Goal: Task Accomplishment & Management: Manage account settings

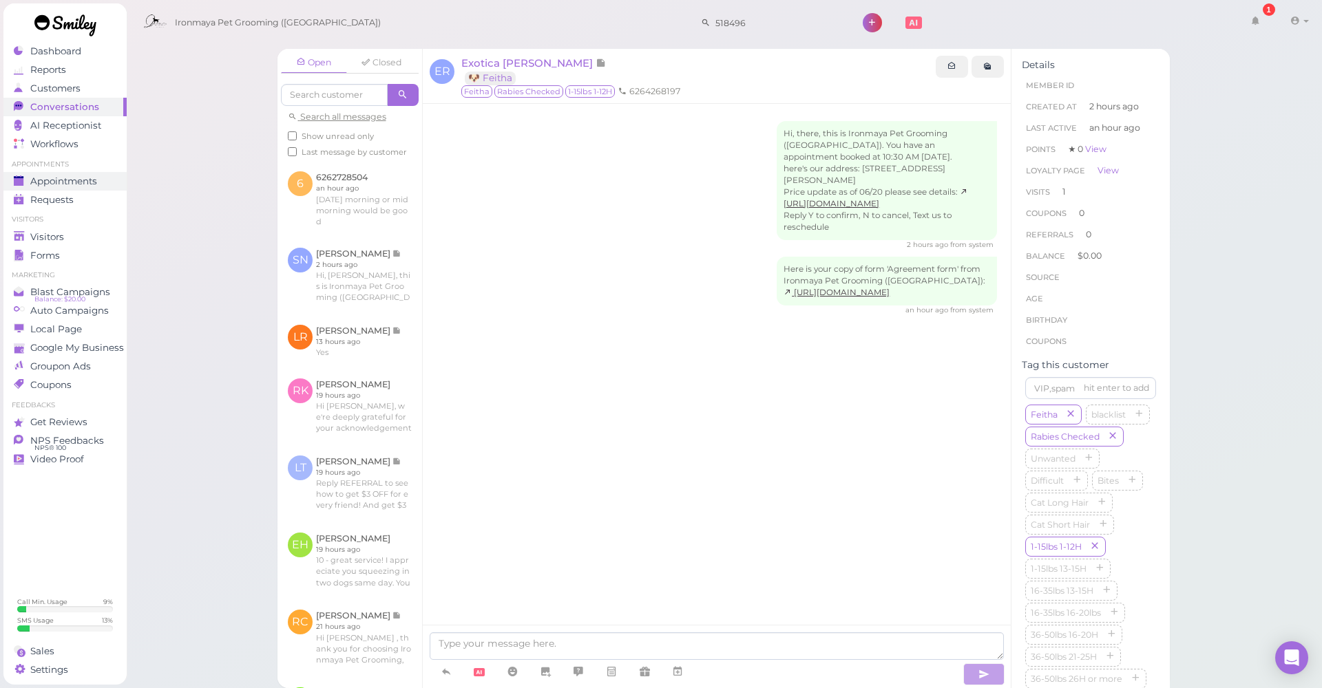
click at [94, 189] on link "Appointments" at bounding box center [64, 181] width 123 height 19
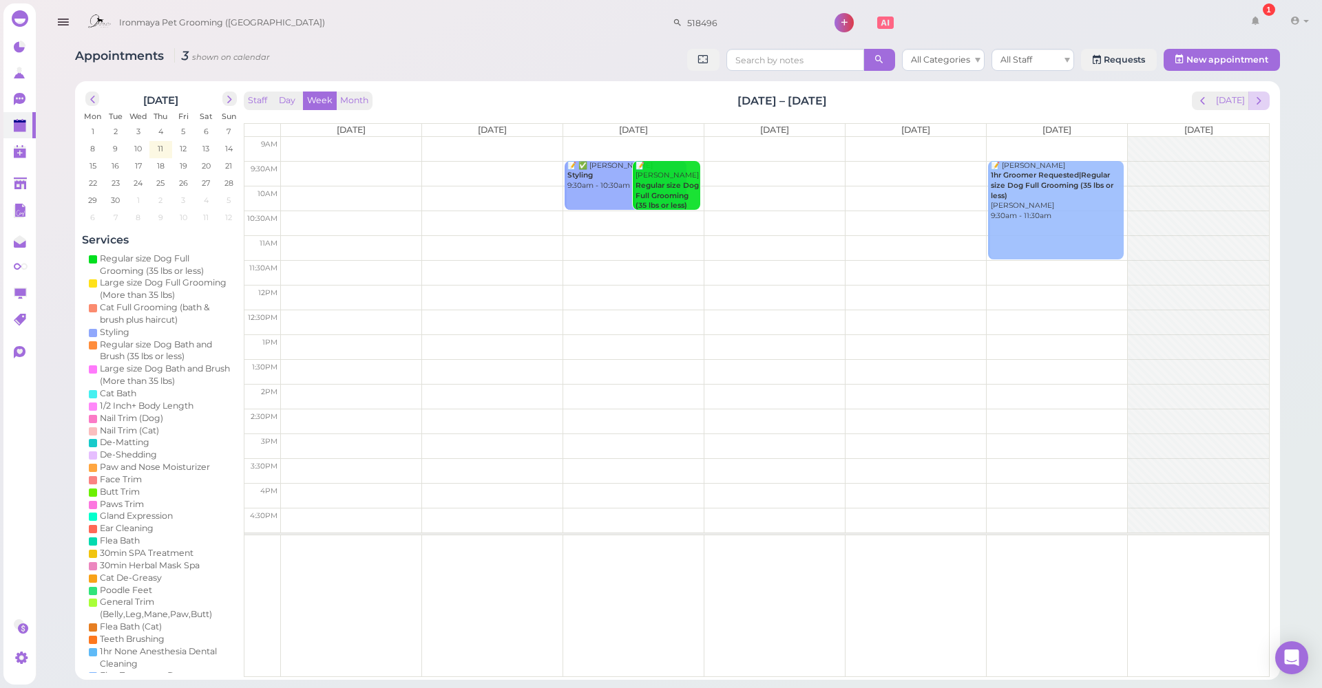
click at [1251, 92] on button "next" at bounding box center [1258, 101] width 21 height 19
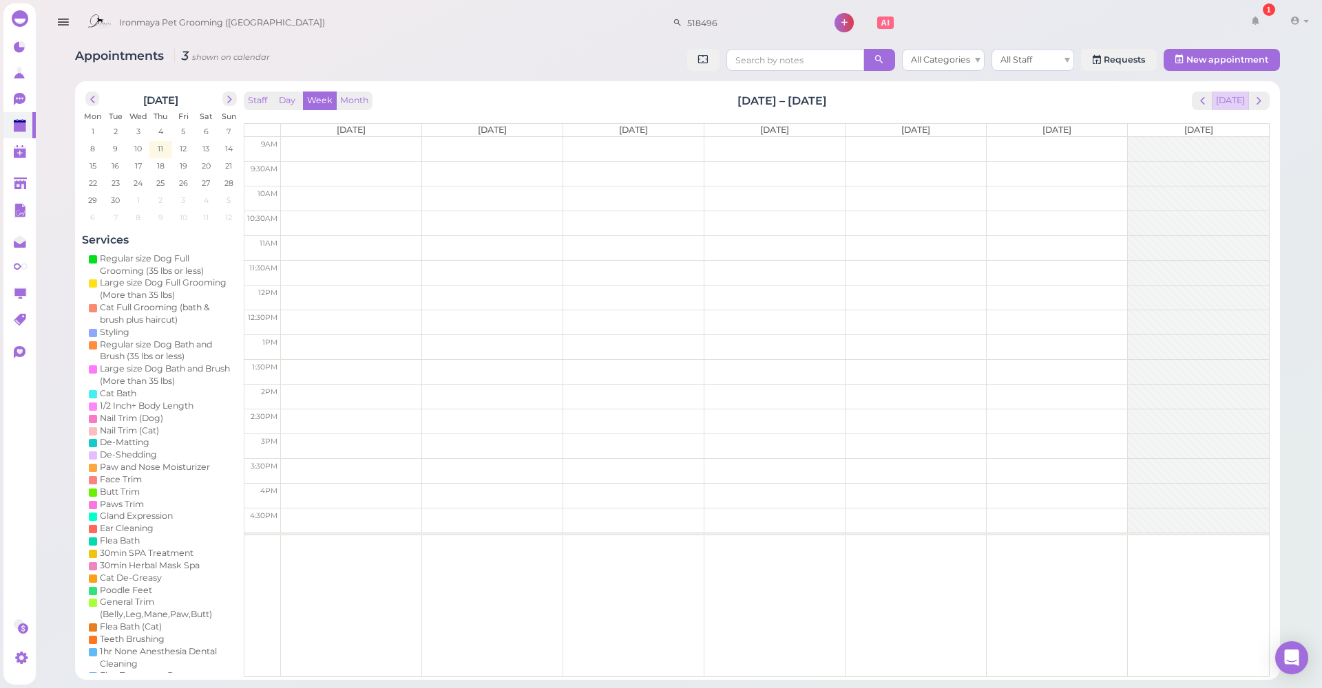
click at [1232, 94] on button "[DATE]" at bounding box center [1230, 101] width 37 height 19
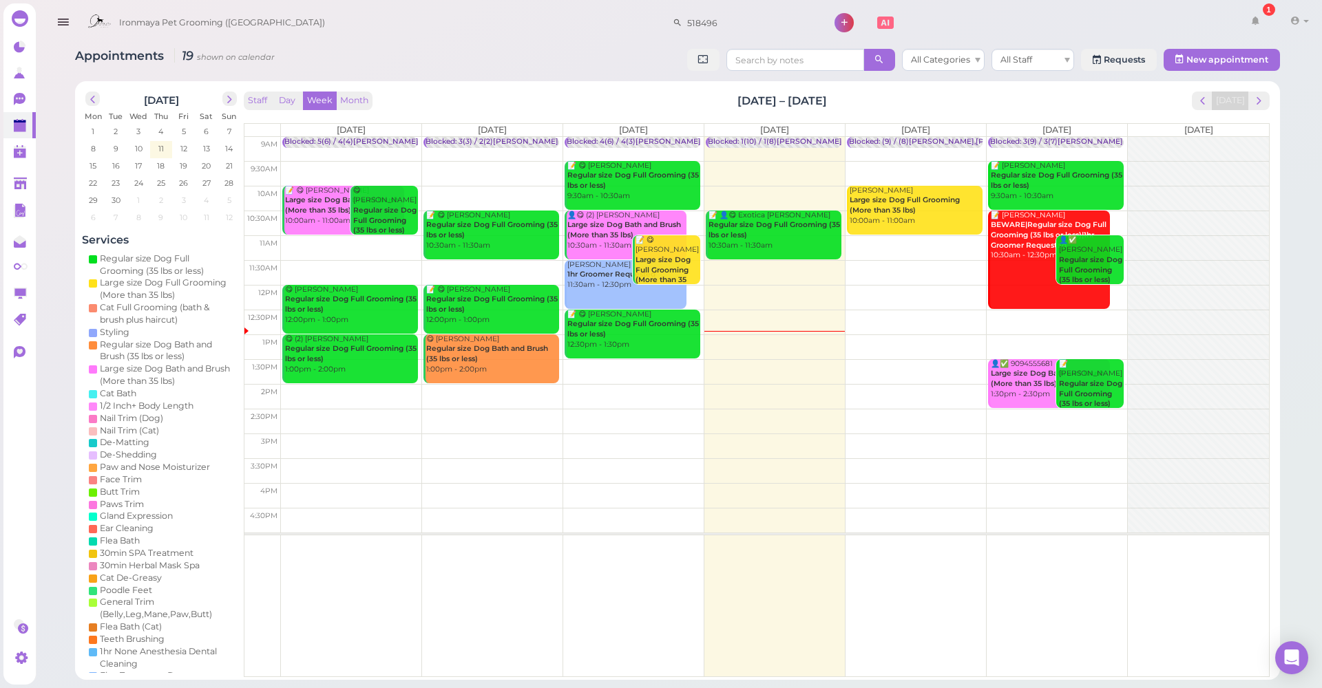
click at [907, 339] on td at bounding box center [775, 347] width 988 height 25
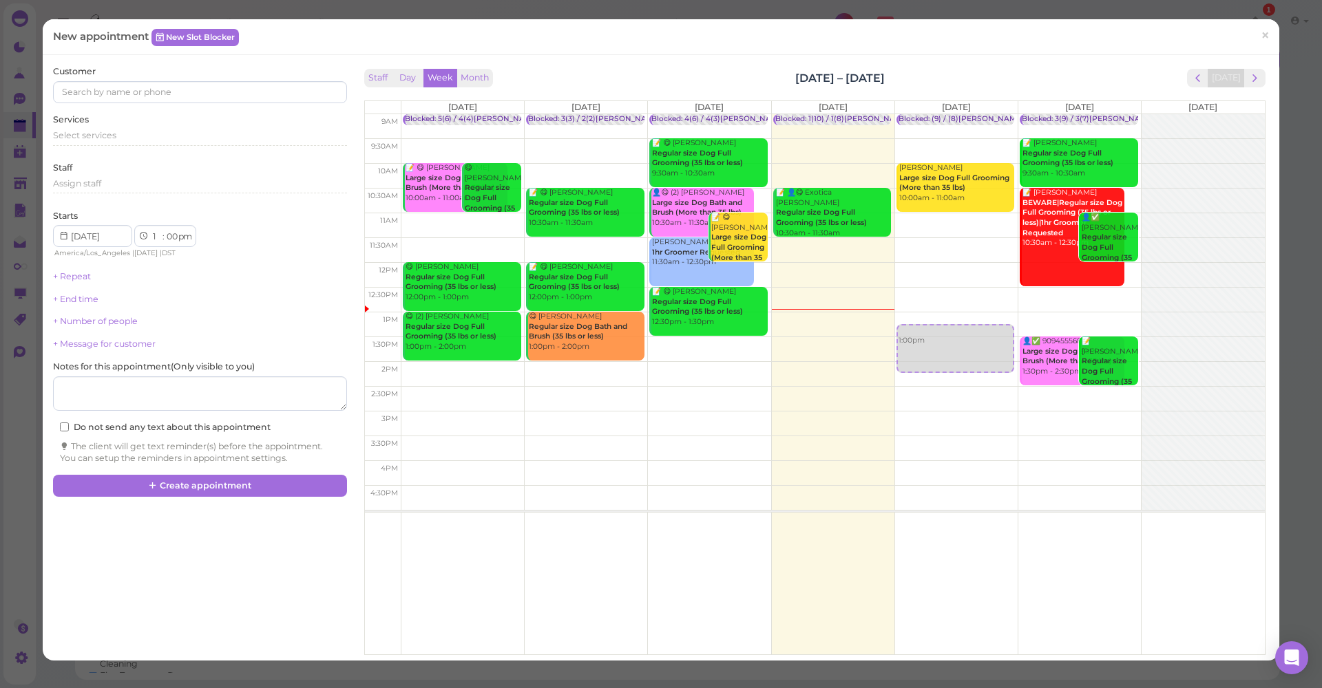
click at [905, 114] on div "1:00pm Blocked: (9) / (8)Lulu,Tiffany,Isaac SAM • appointment Alain Bautista La…" at bounding box center [956, 114] width 123 height 0
select select "30"
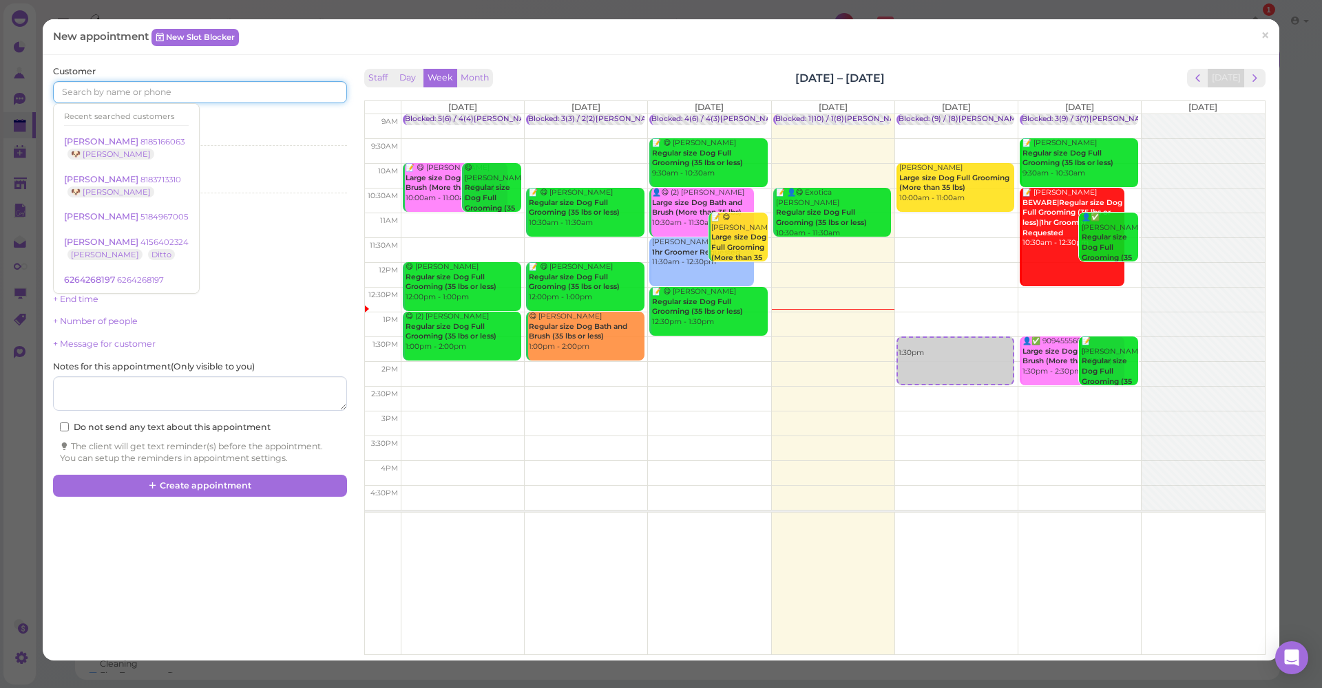
click at [99, 94] on input at bounding box center [199, 92] width 293 height 22
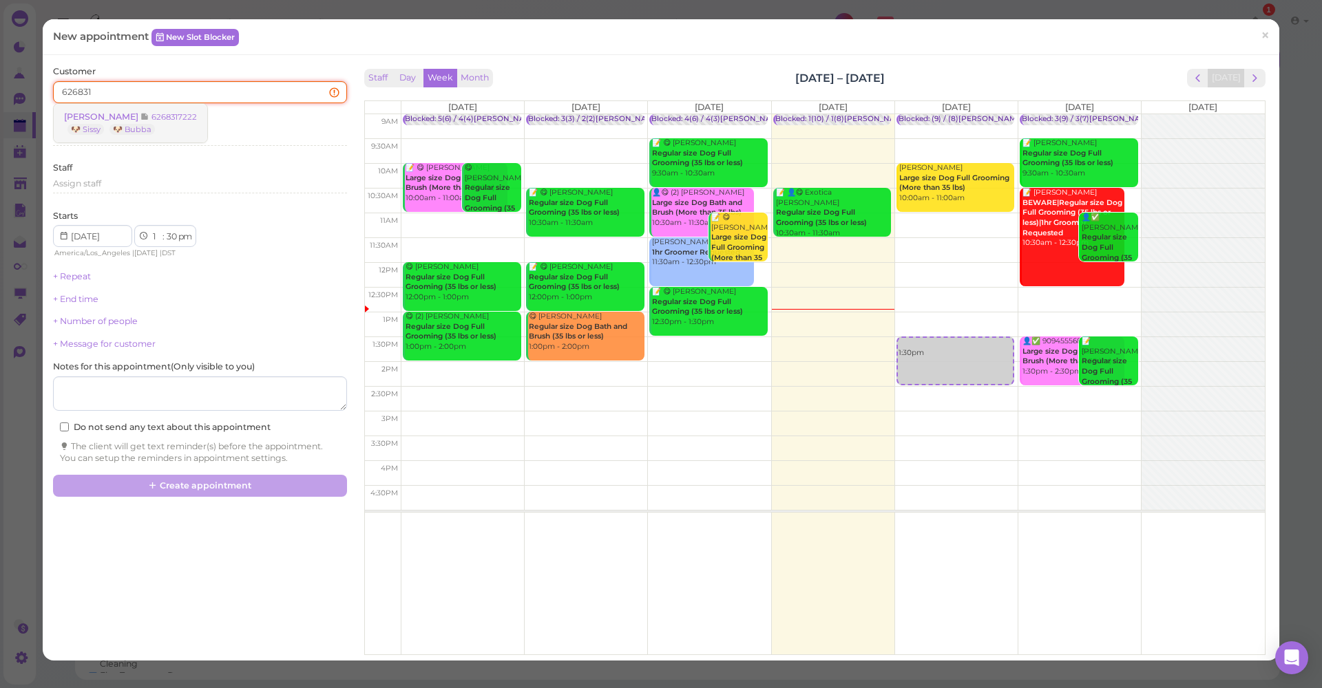
type input "626831"
click at [140, 118] on icon at bounding box center [144, 117] width 9 height 10
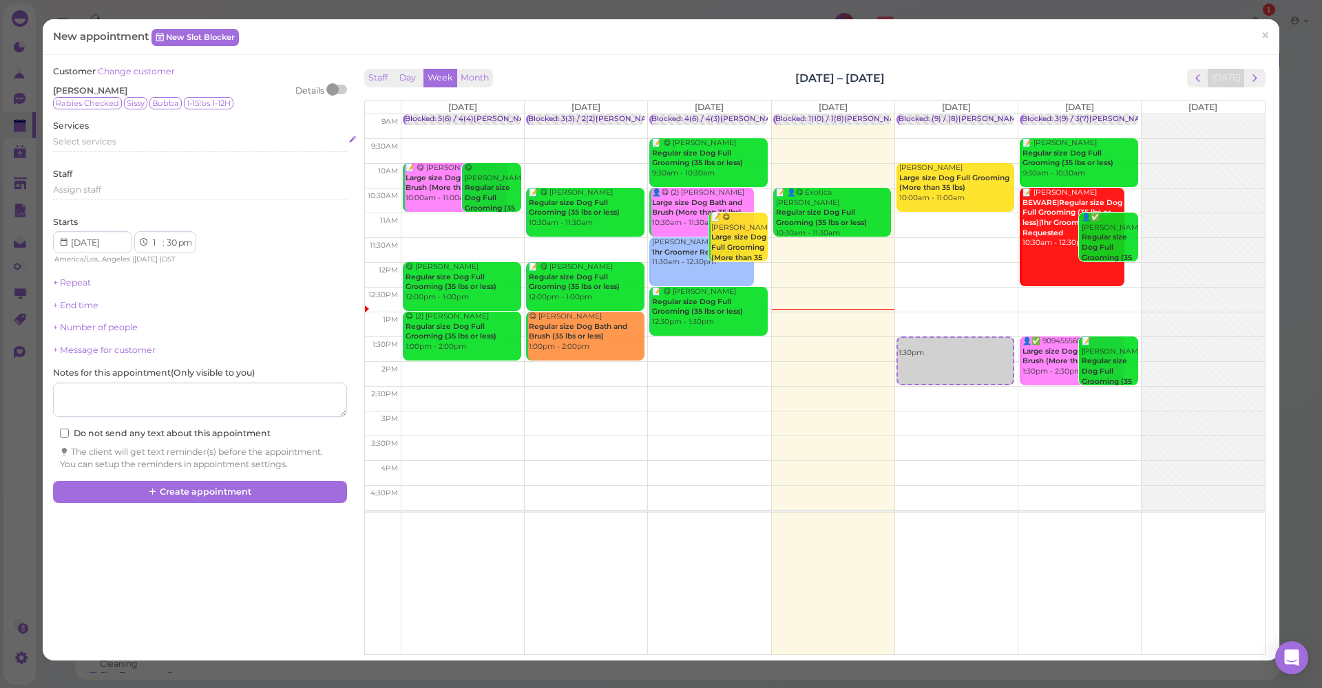
click at [145, 147] on div "Select services" at bounding box center [199, 144] width 293 height 17
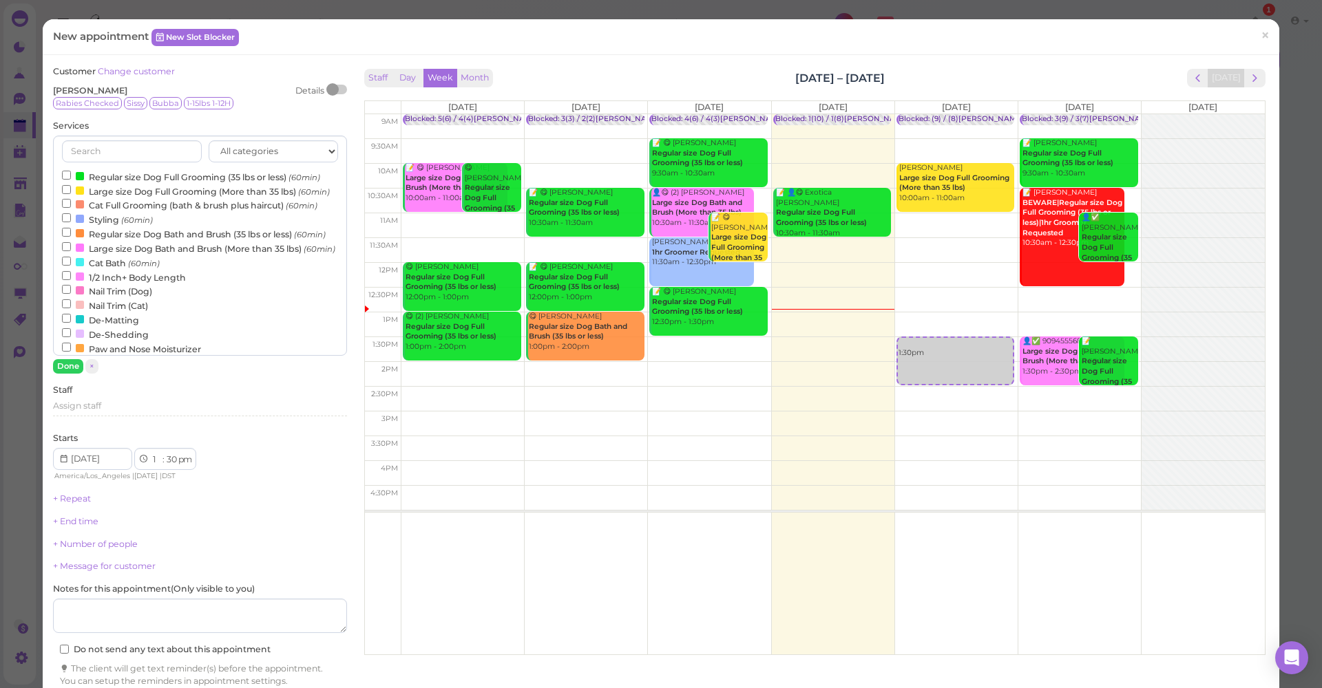
click at [142, 188] on label "Large size Dog Full Grooming (More than 35 lbs) (60min)" at bounding box center [196, 191] width 268 height 14
click at [71, 188] on input "Large size Dog Full Grooming (More than 35 lbs) (60min)" at bounding box center [66, 189] width 9 height 9
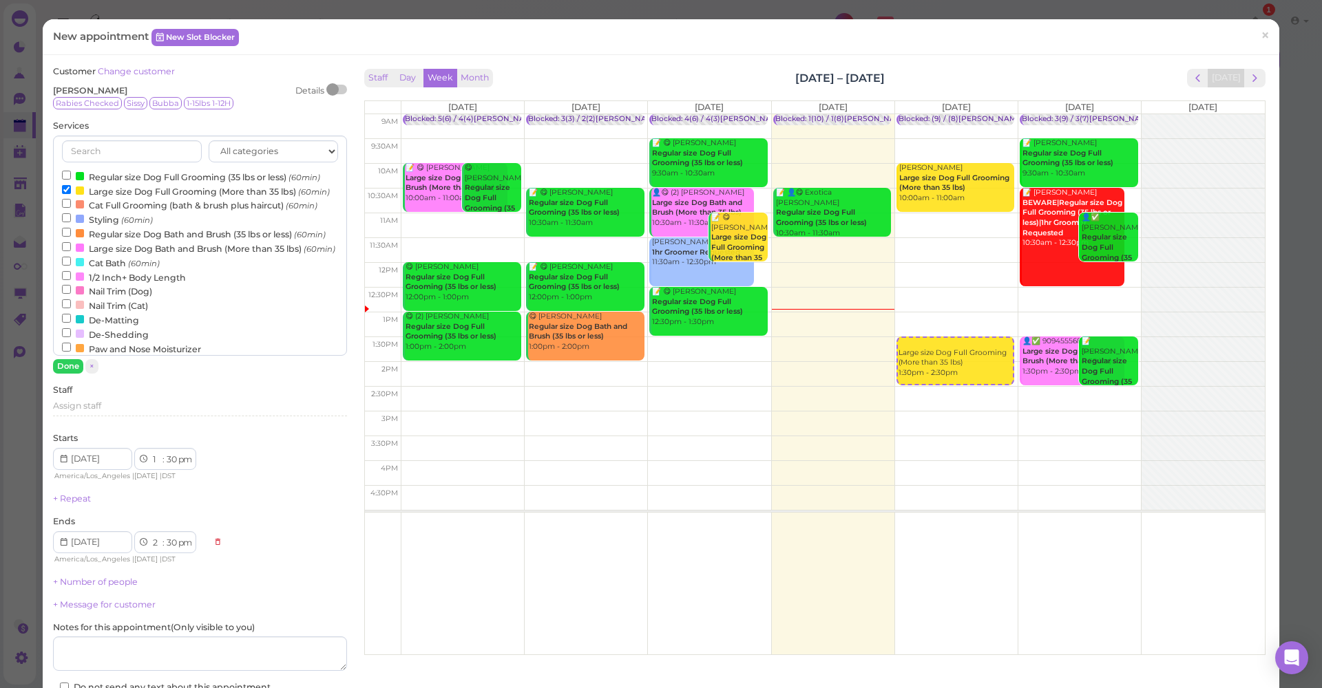
click at [142, 180] on label "Regular size Dog Full Grooming (35 lbs or less) (60min)" at bounding box center [191, 176] width 258 height 14
click at [71, 180] on input "Regular size Dog Full Grooming (35 lbs or less) (60min)" at bounding box center [66, 175] width 9 height 9
click at [142, 185] on label "Large size Dog Full Grooming (More than 35 lbs) (60min)" at bounding box center [196, 191] width 268 height 14
click at [71, 185] on input "Large size Dog Full Grooming (More than 35 lbs) (60min)" at bounding box center [66, 189] width 9 height 9
select select "2"
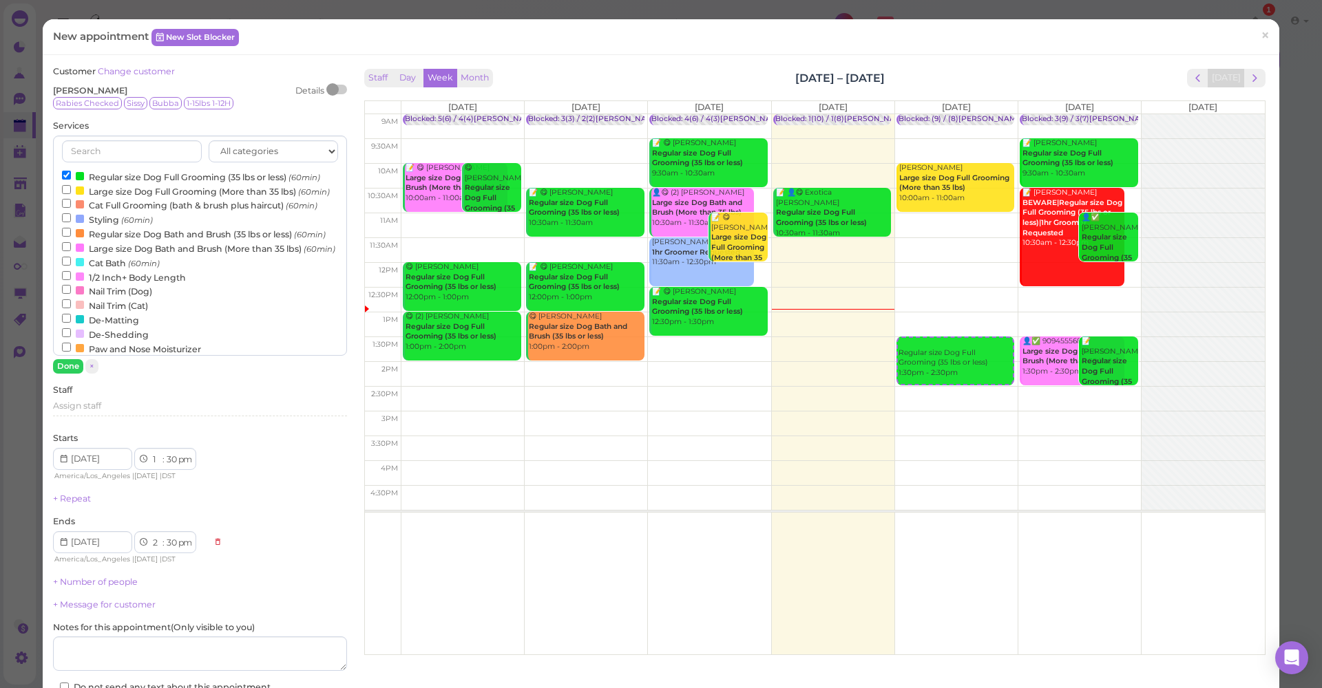
click at [75, 356] on div "All categories Full Grooming Bath & Brush Add-ons Special Requests Ironmaya Mer…" at bounding box center [199, 255] width 293 height 238
click at [76, 361] on button "Done" at bounding box center [68, 366] width 30 height 14
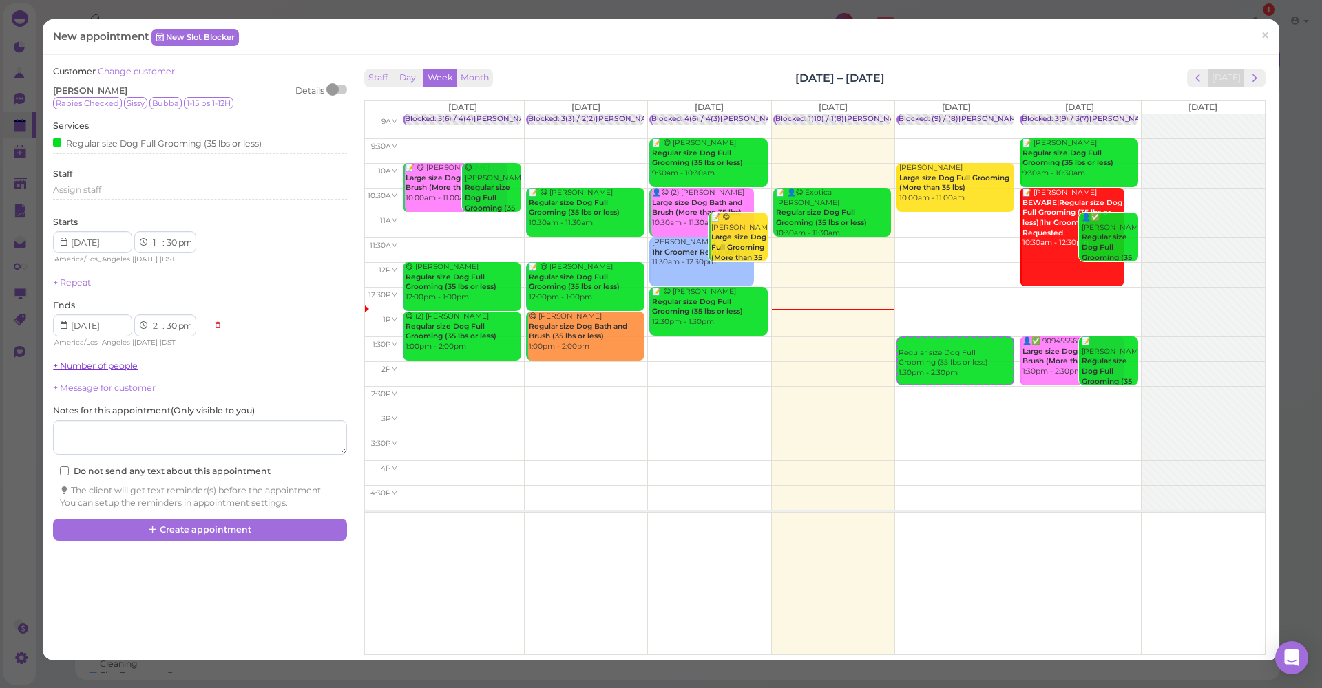
click at [87, 361] on link "+ Number of people" at bounding box center [95, 366] width 85 height 10
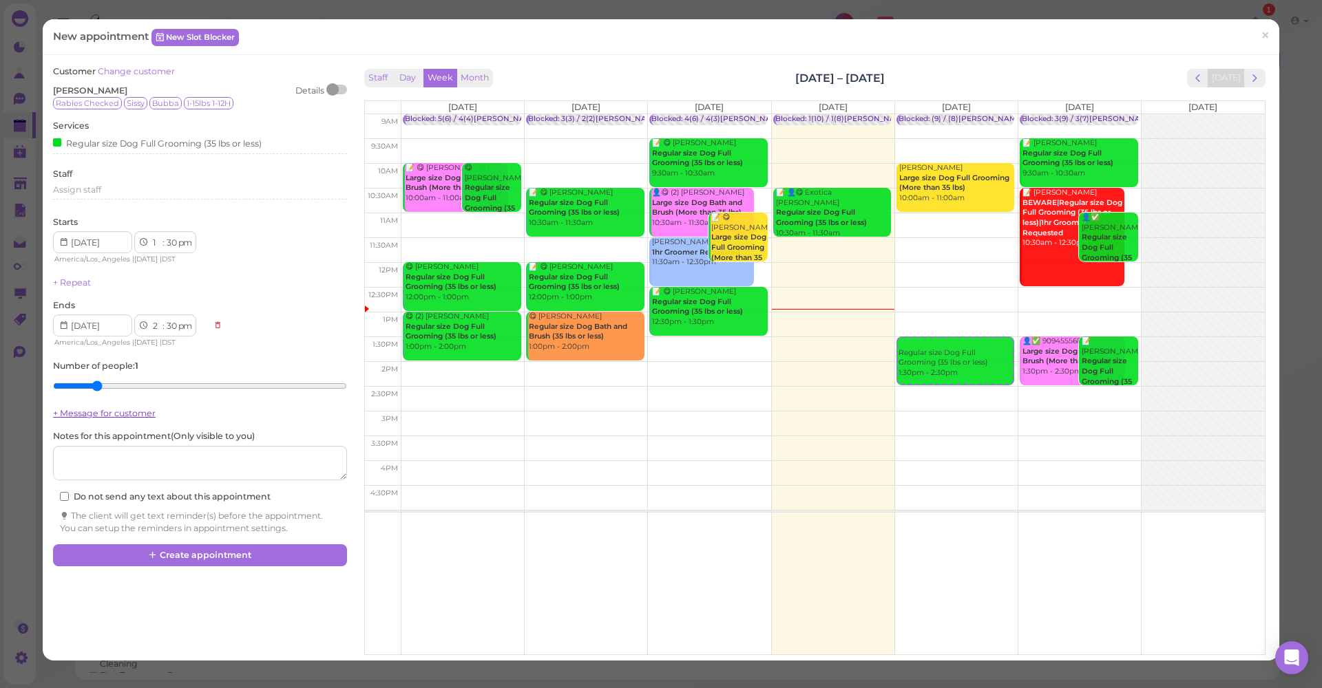
drag, startPoint x: 91, startPoint y: 384, endPoint x: 104, endPoint y: 408, distance: 27.4
type input "2"
click at [91, 384] on input "range" at bounding box center [199, 386] width 293 height 22
click at [183, 549] on button "Create appointment" at bounding box center [199, 556] width 293 height 22
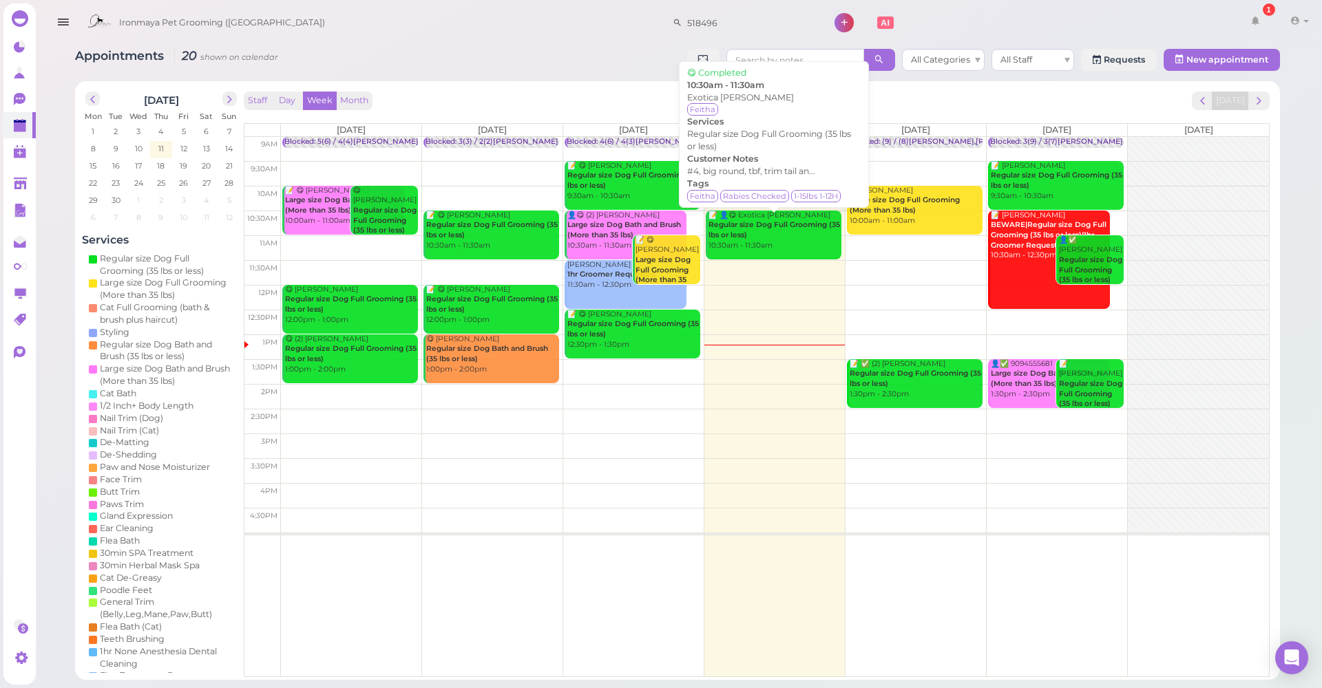
click at [801, 235] on div "📝 👤😋 Exotica Ruelas Regular size Dog Full Grooming (35 lbs or less) 10:30am - 1…" at bounding box center [775, 231] width 134 height 41
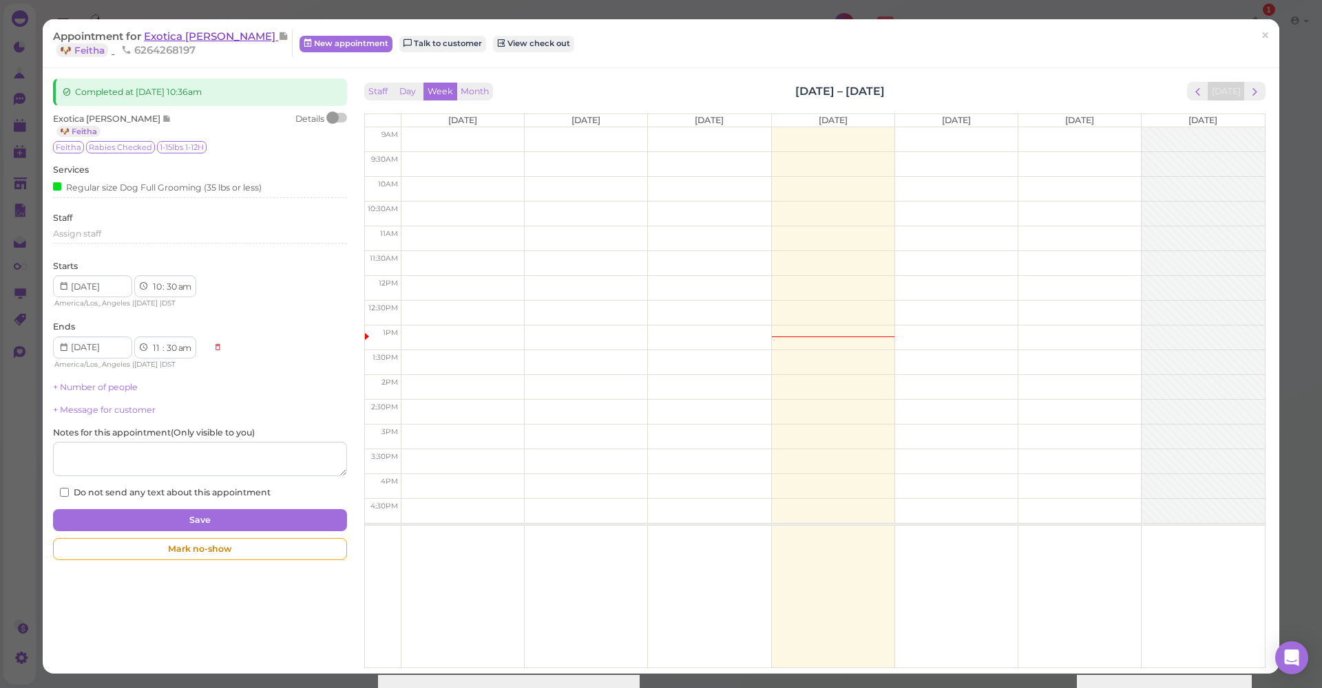
click at [188, 34] on span "Exotica Ruelas" at bounding box center [211, 36] width 134 height 13
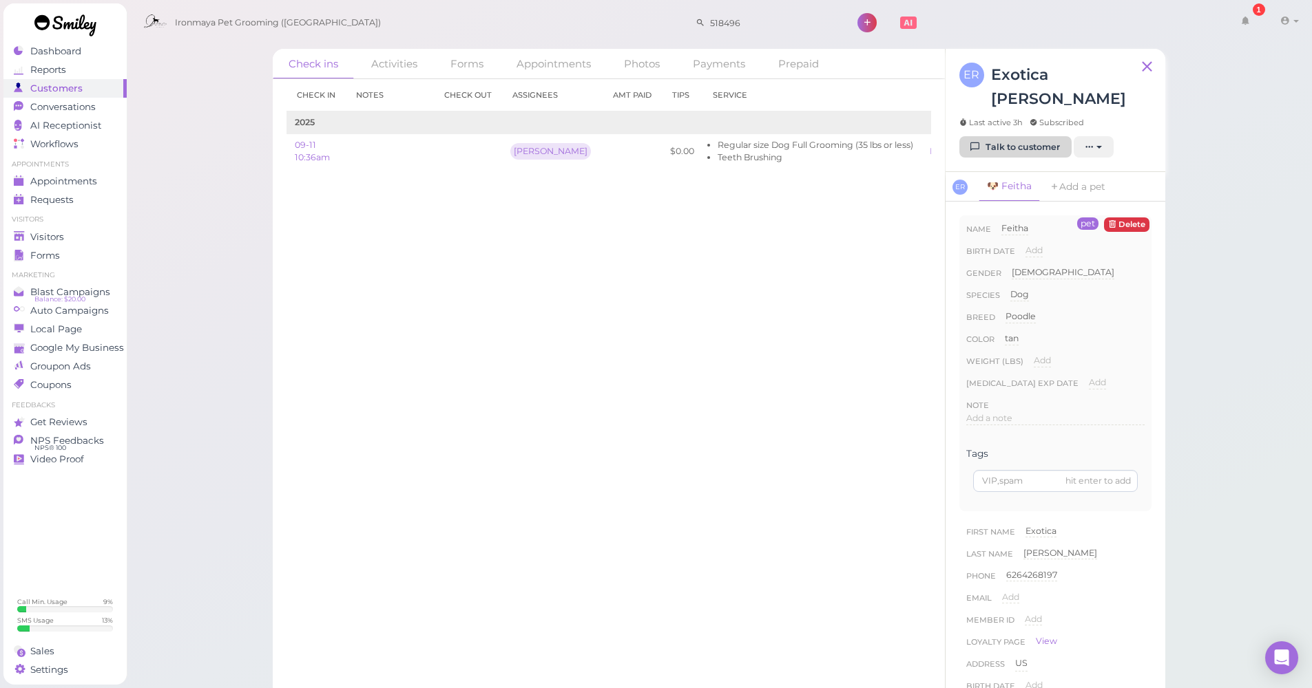
click at [1043, 136] on link "Talk to customer" at bounding box center [1015, 147] width 112 height 22
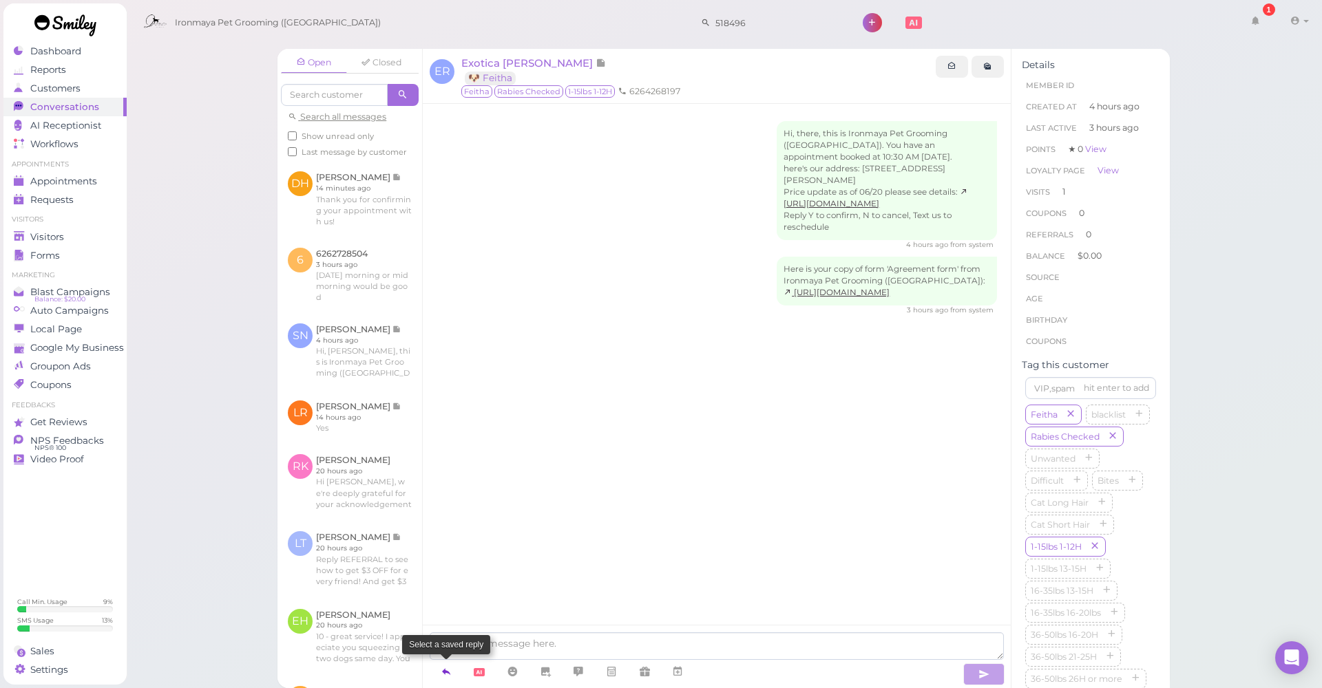
click at [451, 673] on icon at bounding box center [446, 672] width 11 height 14
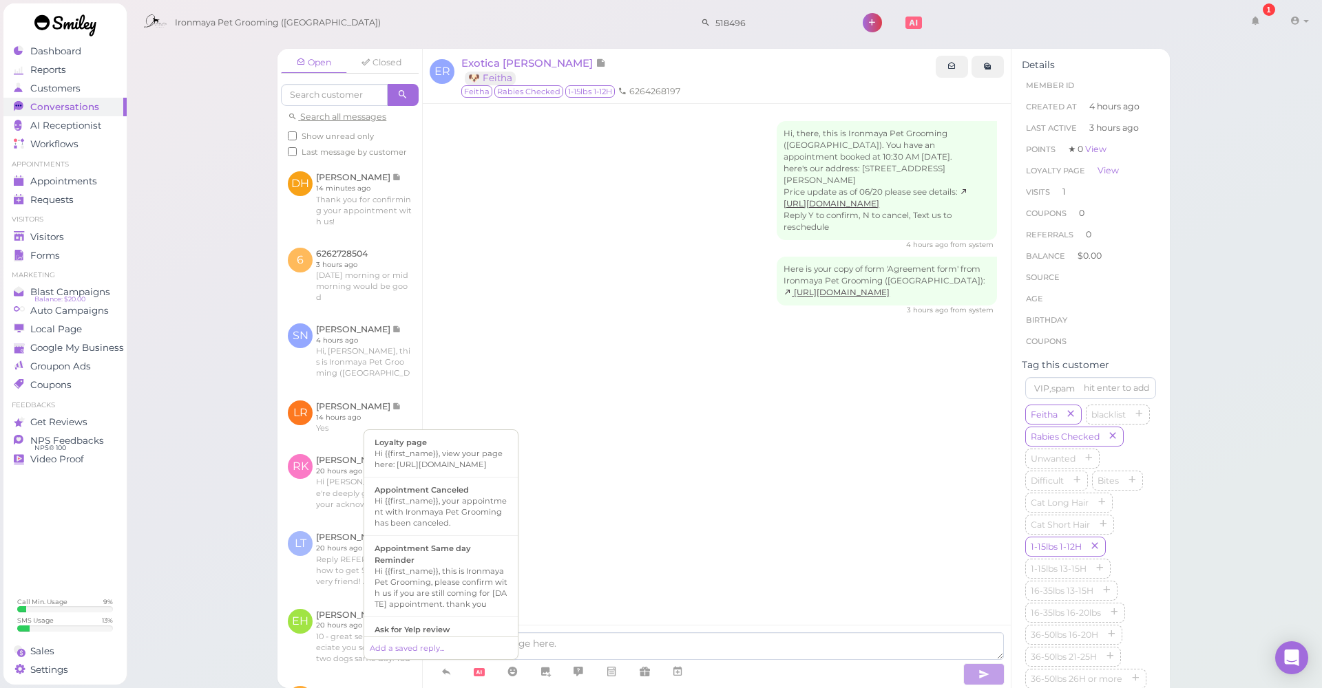
scroll to position [381, 0]
click at [445, 535] on div "Hi {{first_name}}, this is Ironmaya Pet Grooming. Your fur baby is/are ready fo…" at bounding box center [441, 518] width 133 height 66
type textarea "Hi {{first_name}}, this is Ironmaya Pet Grooming. Your fur baby is/are ready fo…"
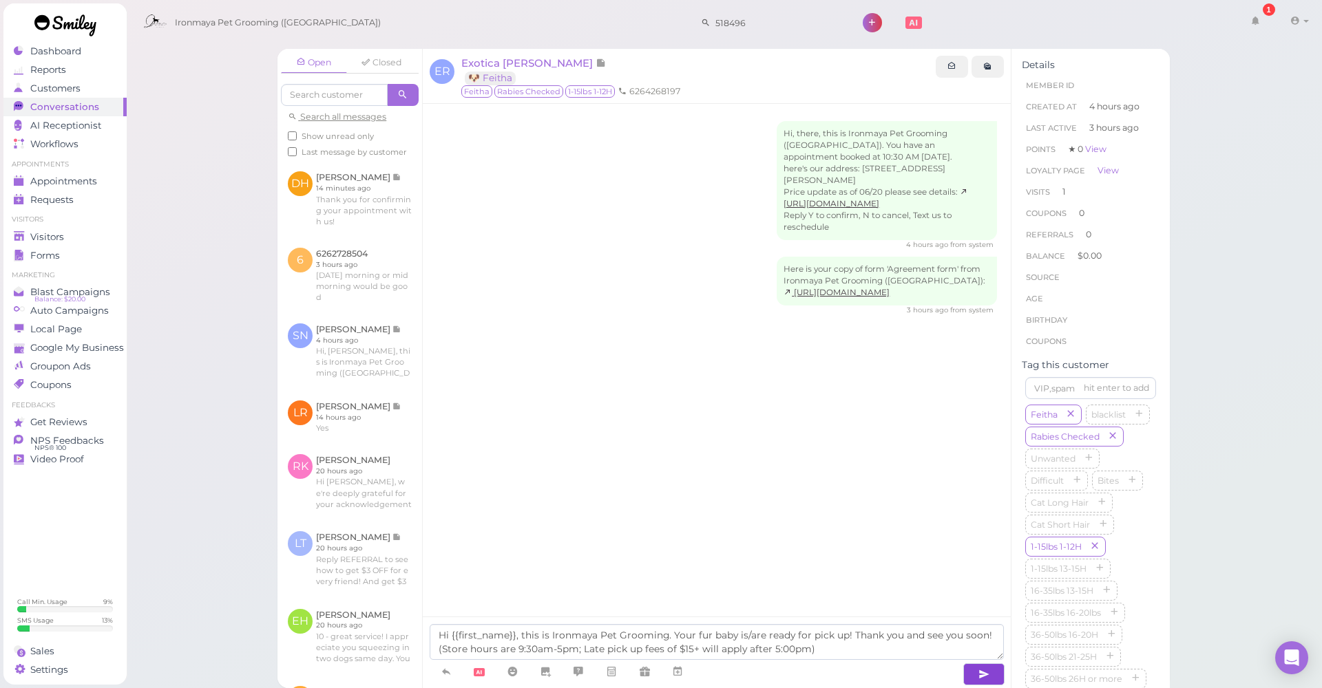
click at [967, 674] on button "button" at bounding box center [983, 675] width 41 height 22
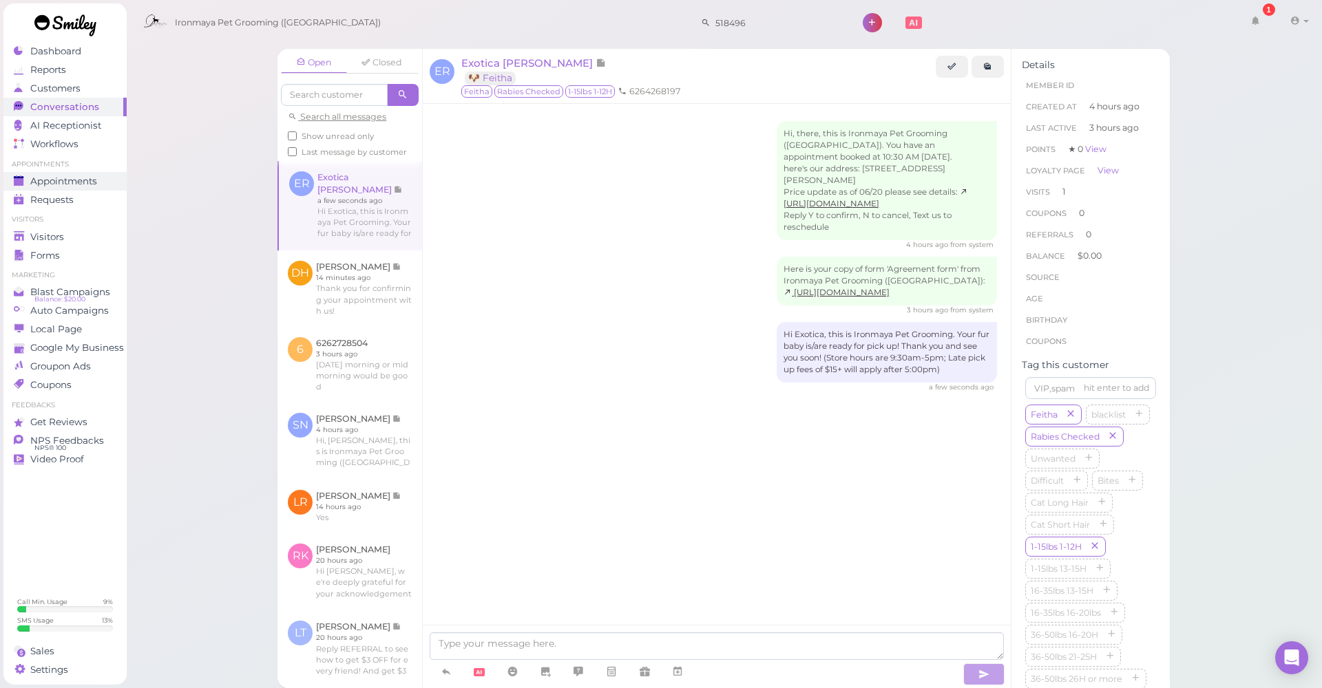
click at [42, 183] on span "Appointments" at bounding box center [63, 182] width 67 height 12
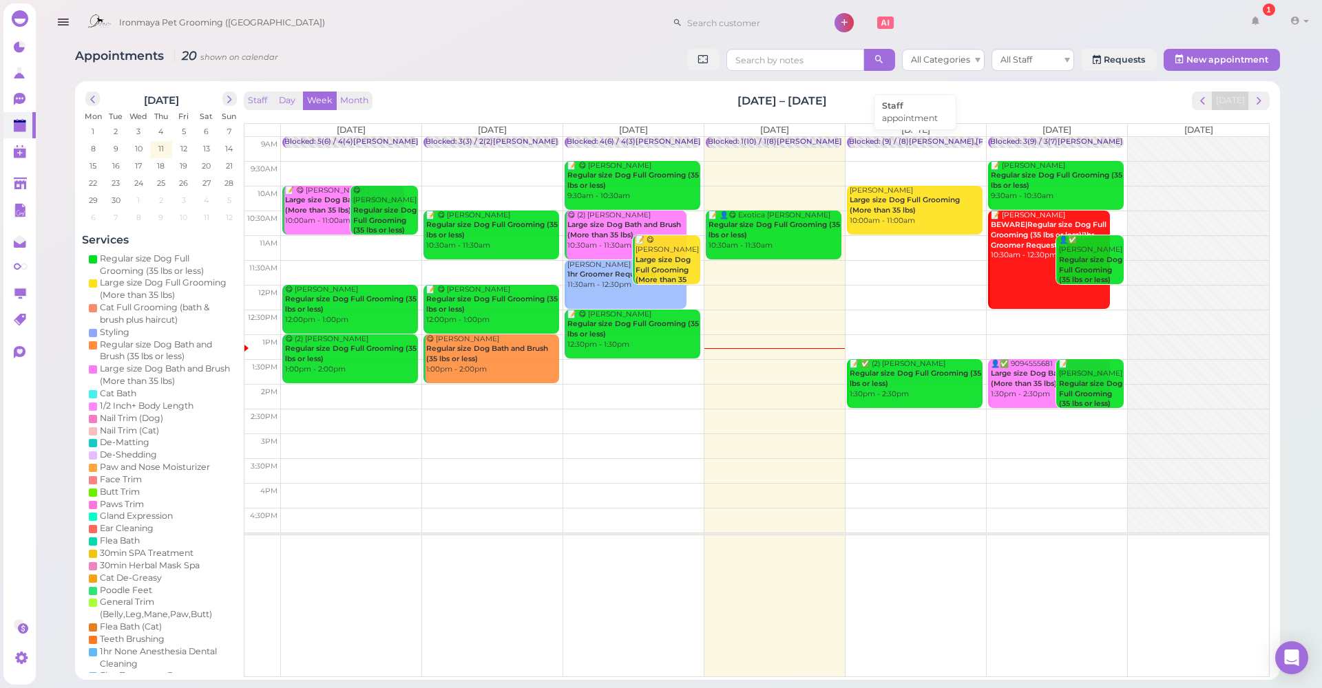
click at [925, 141] on div "Blocked: (9) / (8)[PERSON_NAME],[PERSON_NAME] • appointment" at bounding box center [972, 142] width 246 height 10
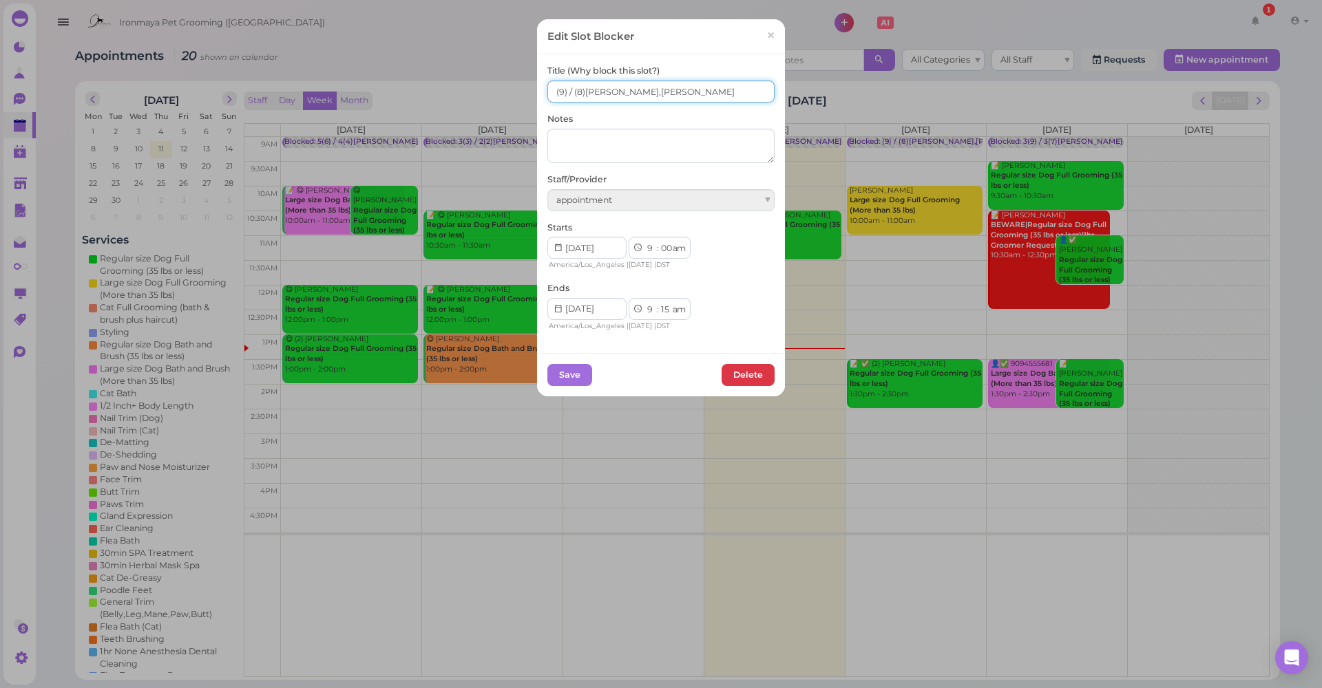
click at [547, 90] on input "(9) / (8)[PERSON_NAME],[PERSON_NAME]" at bounding box center [660, 92] width 227 height 22
click at [573, 94] on input "3(9) / (8)[PERSON_NAME],[PERSON_NAME],[PERSON_NAME]" at bounding box center [660, 92] width 227 height 22
type input "3(9) / 3(8)[PERSON_NAME],[PERSON_NAME],[PERSON_NAME]"
click at [576, 354] on div "Save [GEOGRAPHIC_DATA]" at bounding box center [661, 374] width 248 height 43
click at [573, 369] on button "Save" at bounding box center [569, 375] width 45 height 22
